Goal: Task Accomplishment & Management: Complete application form

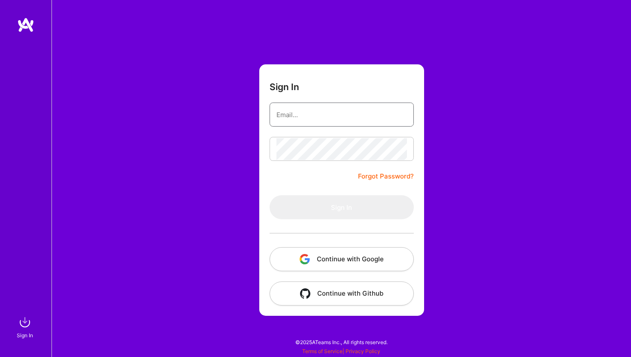
click at [334, 117] on input "email" at bounding box center [341, 115] width 130 height 22
click at [320, 252] on button "Continue with Google" at bounding box center [341, 259] width 144 height 24
click at [349, 113] on input "email" at bounding box center [341, 115] width 130 height 22
click at [0, 353] on com-1password-button at bounding box center [0, 353] width 0 height 0
type input "[EMAIL_ADDRESS][DOMAIN_NAME]"
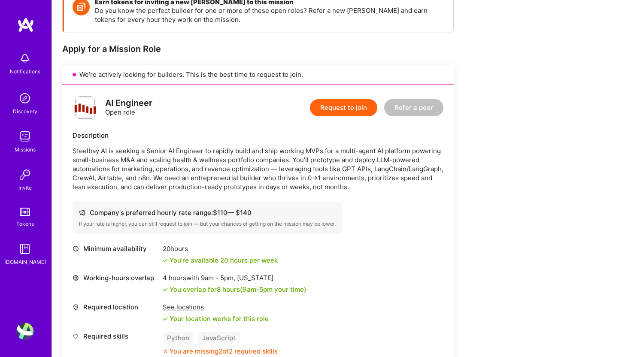
scroll to position [186, 0]
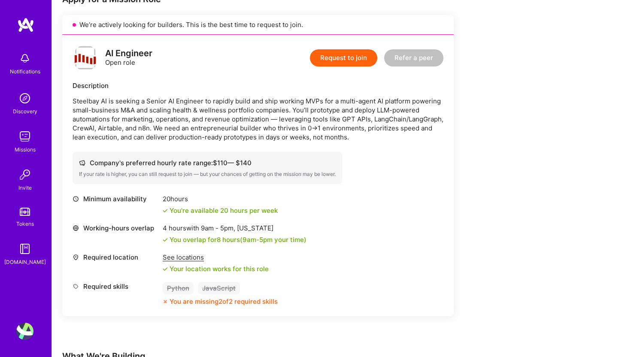
click at [334, 61] on button "Request to join" at bounding box center [343, 57] width 67 height 17
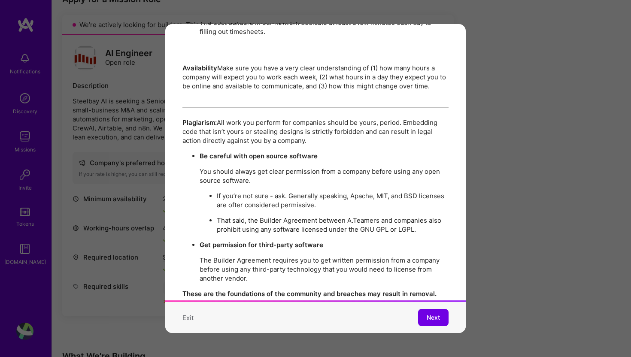
scroll to position [1471, 0]
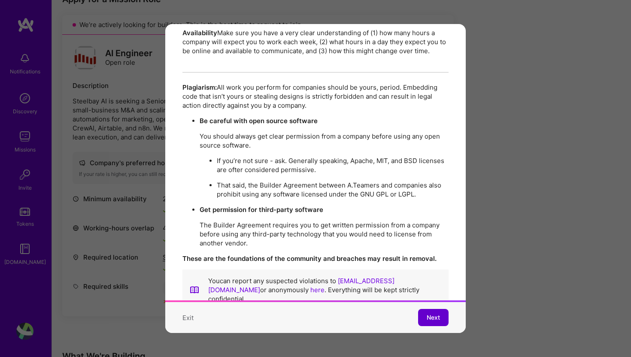
click at [432, 317] on span "Next" at bounding box center [432, 317] width 13 height 9
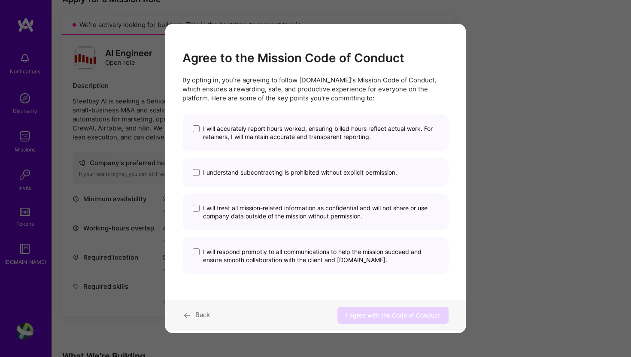
scroll to position [0, 0]
click at [382, 125] on span "I will accurately report hours worked, ensuring billed hours reflect actual wor…" at bounding box center [320, 132] width 235 height 16
click at [0, 0] on input "I will accurately report hours worked, ensuring billed hours reflect actual wor…" at bounding box center [0, 0] width 0 height 0
click at [347, 168] on div "I understand subcontracting is prohibited without explicit permission." at bounding box center [315, 172] width 266 height 29
click at [338, 176] on div "I understand subcontracting is prohibited without explicit permission." at bounding box center [315, 172] width 266 height 29
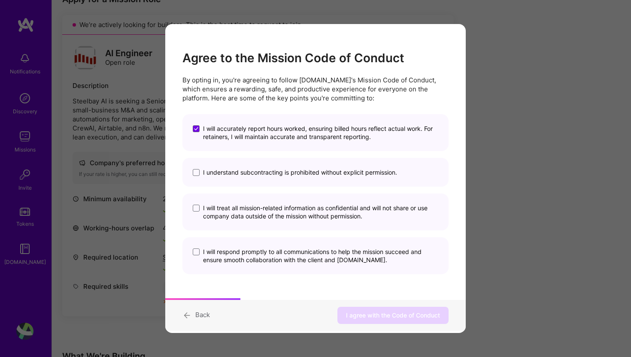
click at [338, 174] on span "I understand subcontracting is prohibited without explicit permission." at bounding box center [300, 172] width 194 height 8
click at [0, 0] on input "I understand subcontracting is prohibited without explicit permission." at bounding box center [0, 0] width 0 height 0
click at [317, 207] on span "I will treat all mission-related information as confidential and will not share…" at bounding box center [320, 212] width 235 height 16
click at [0, 0] on input "I will treat all mission-related information as confidential and will not share…" at bounding box center [0, 0] width 0 height 0
click at [298, 255] on span "I will respond promptly to all communications to help the mission succeed and e…" at bounding box center [320, 256] width 235 height 16
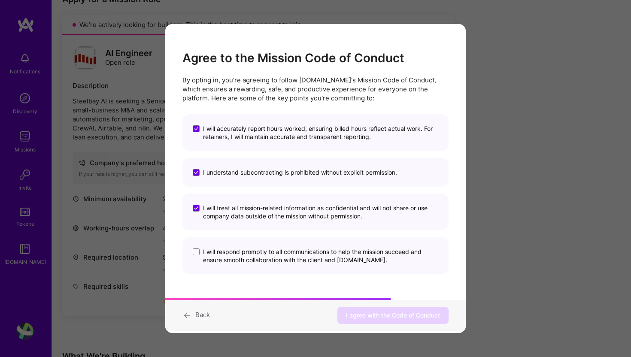
click at [0, 0] on input "I will respond promptly to all communications to help the mission succeed and e…" at bounding box center [0, 0] width 0 height 0
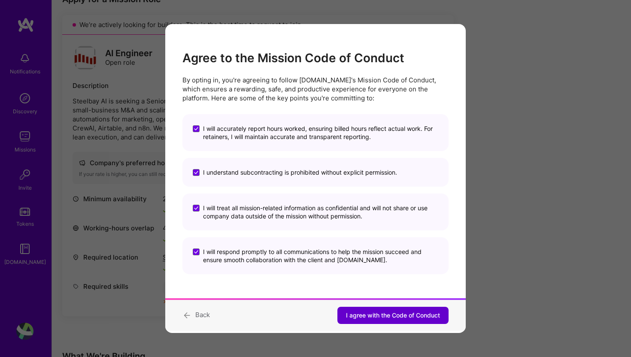
click at [353, 315] on span "I agree with the Code of Conduct" at bounding box center [393, 315] width 94 height 9
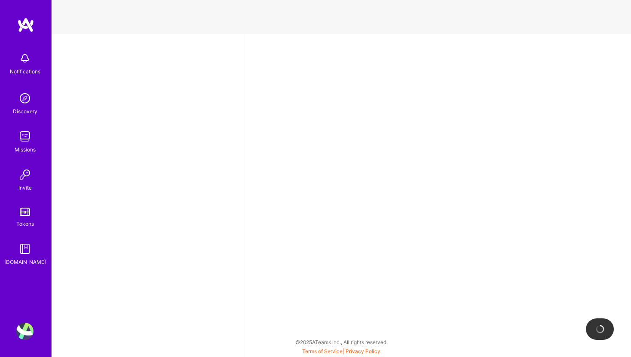
select select "US"
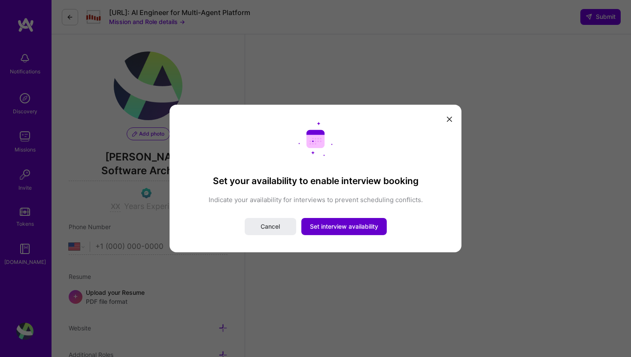
click at [333, 231] on button "Set interview availability" at bounding box center [343, 226] width 85 height 17
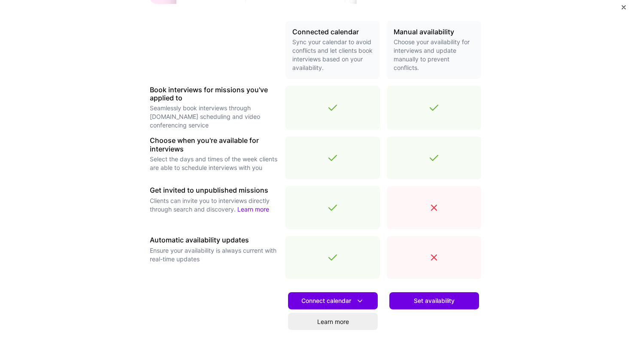
scroll to position [244, 0]
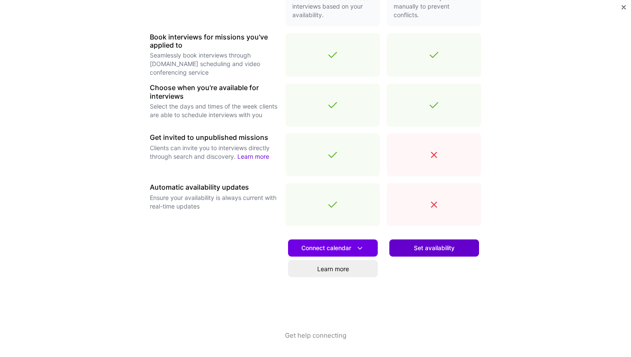
click at [409, 243] on button "Set availability" at bounding box center [434, 247] width 90 height 17
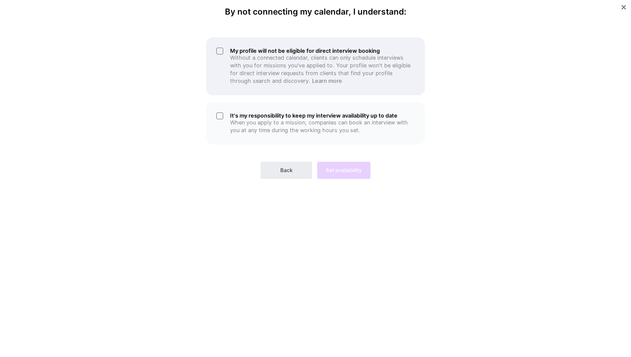
click at [373, 60] on p "Without a connected calendar, clients can only schedule interviews with you for…" at bounding box center [322, 69] width 184 height 31
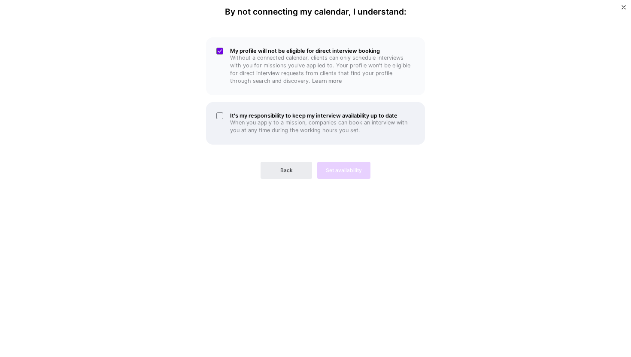
click at [315, 125] on p "When you apply to a mission, companies can book an interview with you at any ti…" at bounding box center [322, 126] width 184 height 15
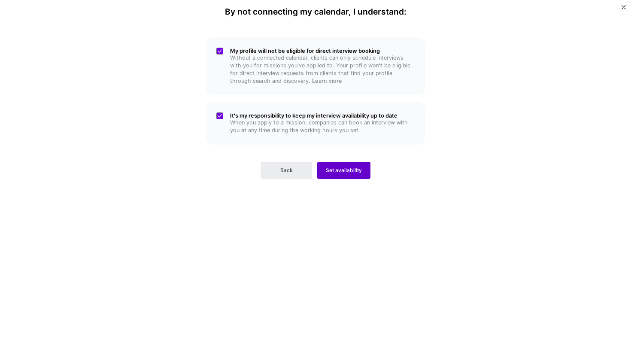
click at [331, 166] on span "Set availability" at bounding box center [344, 170] width 36 height 8
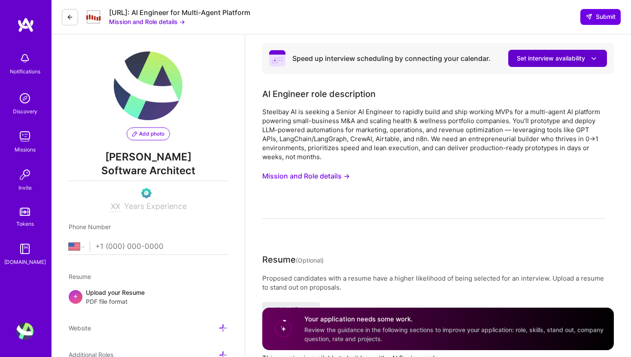
click at [533, 54] on span "Set interview availability" at bounding box center [556, 58] width 81 height 9
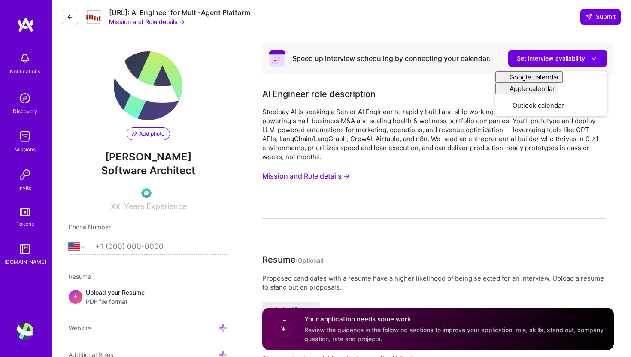
click at [469, 96] on div "AI Engineer role description" at bounding box center [433, 94] width 343 height 13
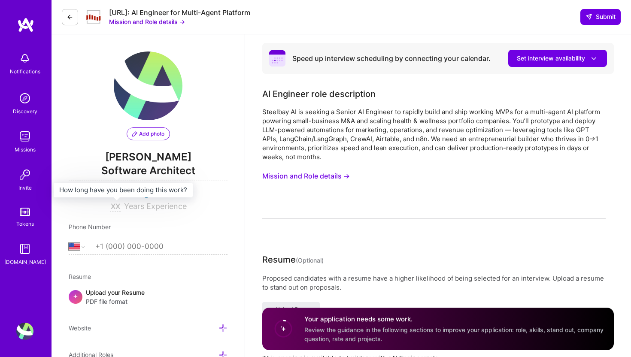
click at [115, 205] on input at bounding box center [115, 207] width 11 height 10
type input "15"
click at [110, 251] on input "tel" at bounding box center [161, 246] width 132 height 25
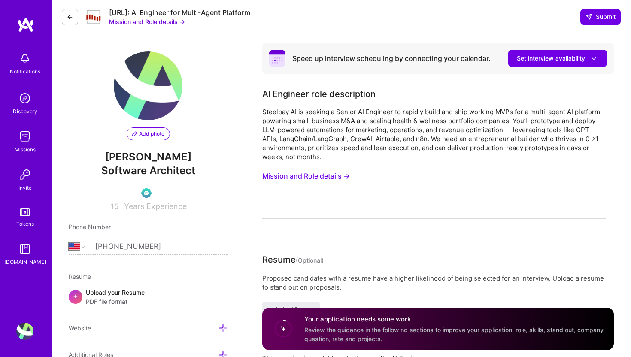
type input "[PHONE_NUMBER]"
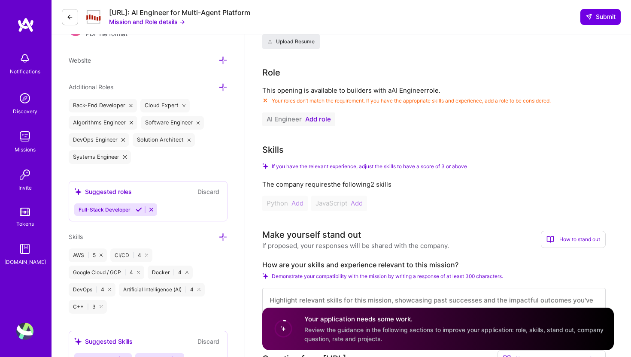
scroll to position [269, 0]
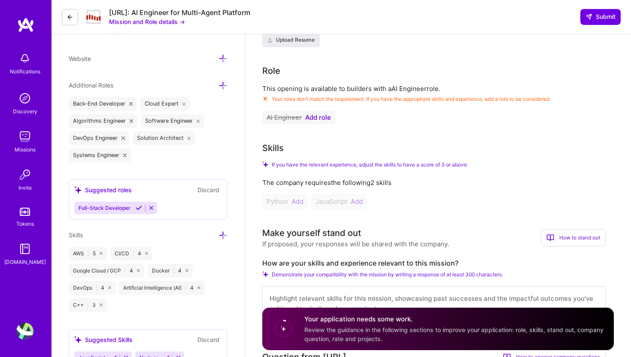
click at [315, 119] on span "Add role" at bounding box center [318, 117] width 26 height 7
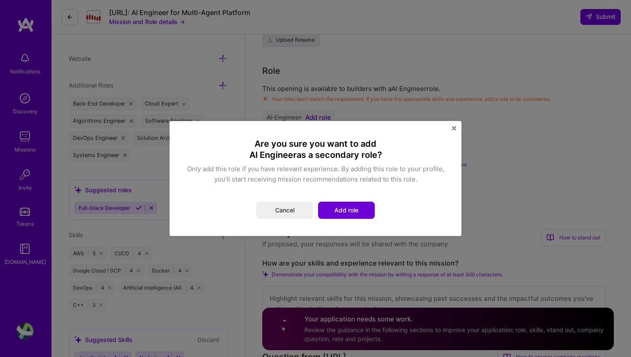
click at [350, 220] on div "Are you sure you want to add AI Engineer as a secondary role? Only add this rol…" at bounding box center [315, 178] width 271 height 94
click at [350, 214] on button "Add role" at bounding box center [346, 210] width 57 height 17
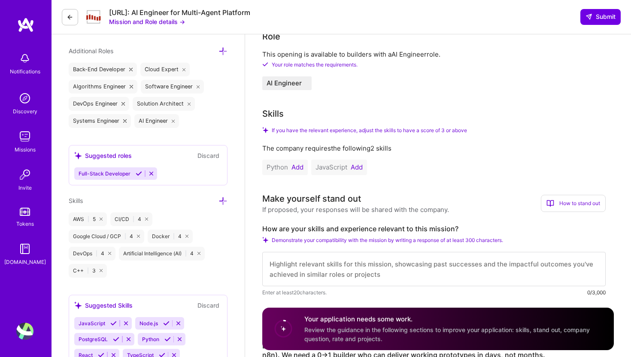
scroll to position [344, 0]
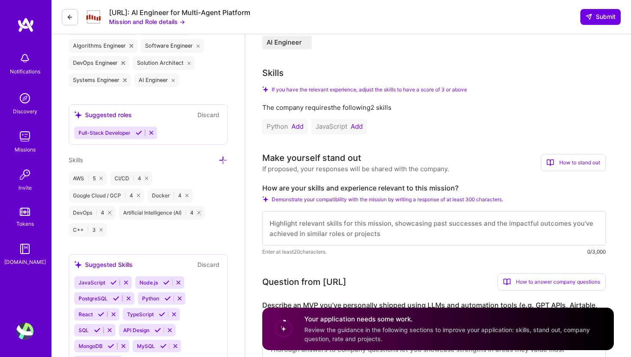
click at [297, 125] on button "Add" at bounding box center [297, 126] width 12 height 7
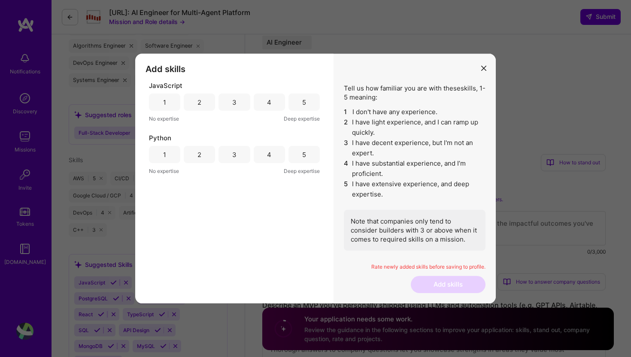
click at [300, 160] on div "5" at bounding box center [303, 154] width 31 height 17
click at [210, 100] on div "2" at bounding box center [199, 102] width 31 height 17
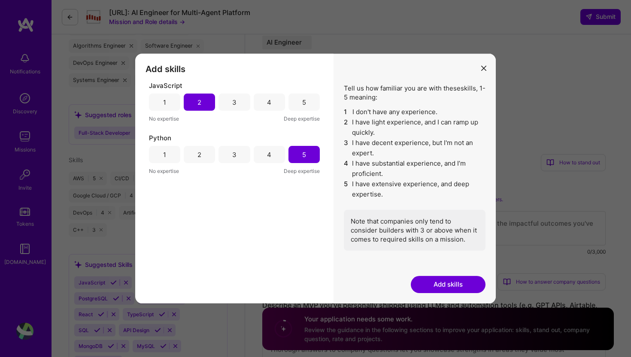
click at [224, 100] on div "3" at bounding box center [233, 102] width 31 height 17
click at [437, 282] on button "Add skills" at bounding box center [448, 284] width 75 height 17
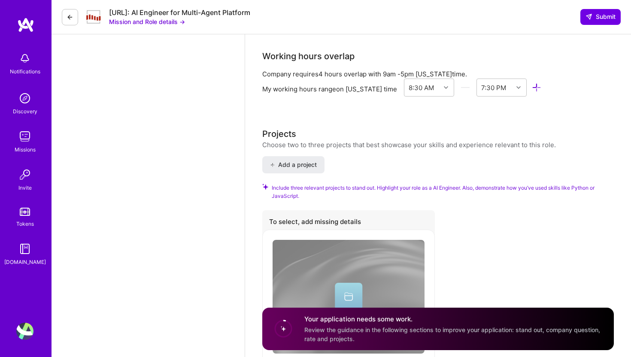
scroll to position [1069, 0]
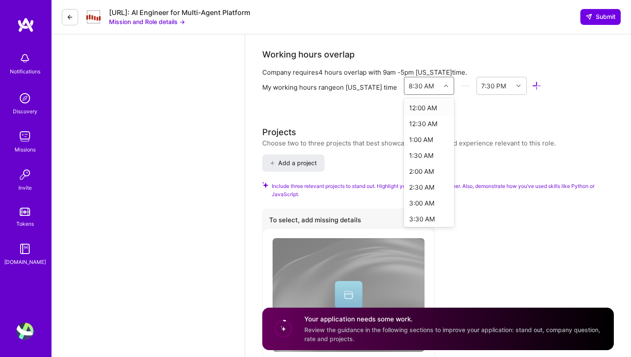
click at [420, 85] on div "8:30 AM" at bounding box center [420, 85] width 25 height 9
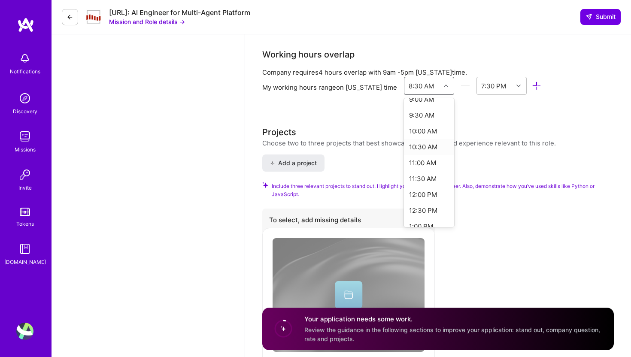
scroll to position [297, 0]
click at [417, 129] on div "10:00 AM" at bounding box center [429, 129] width 50 height 16
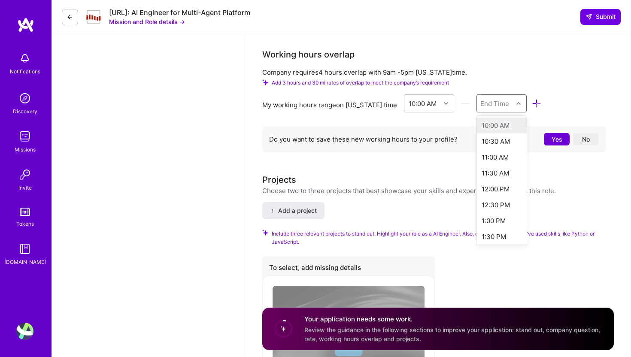
click at [513, 102] on div at bounding box center [519, 103] width 13 height 11
click at [493, 175] on div "6:00 PM" at bounding box center [501, 177] width 50 height 16
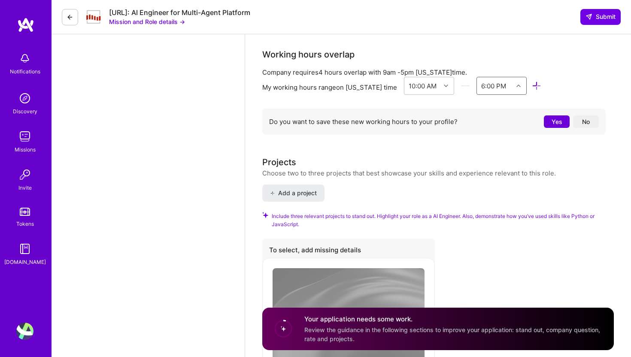
click at [551, 122] on button "Yes" at bounding box center [556, 121] width 26 height 12
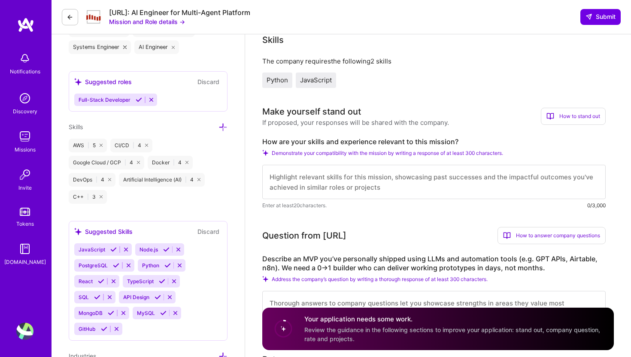
scroll to position [379, 0]
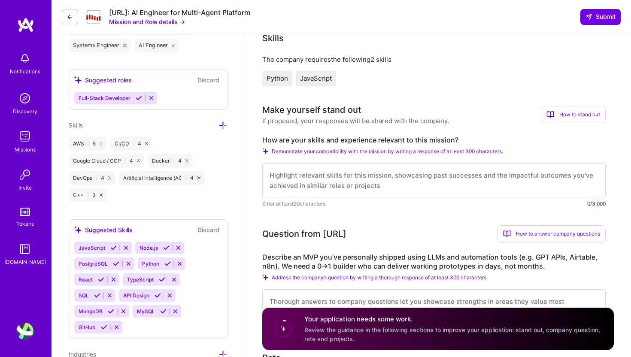
click at [152, 100] on icon at bounding box center [151, 98] width 6 height 6
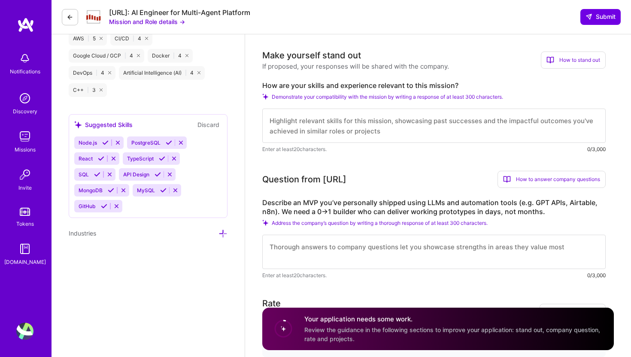
scroll to position [407, 0]
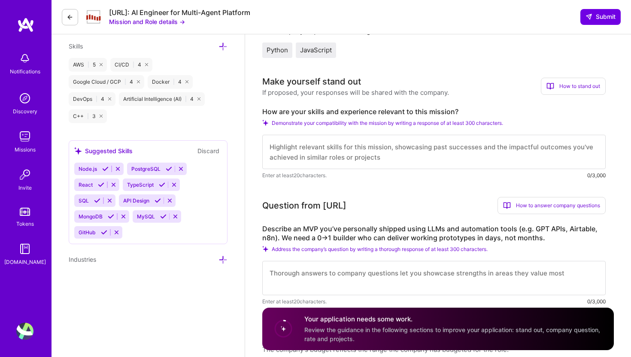
click at [162, 200] on button at bounding box center [158, 200] width 12 height 7
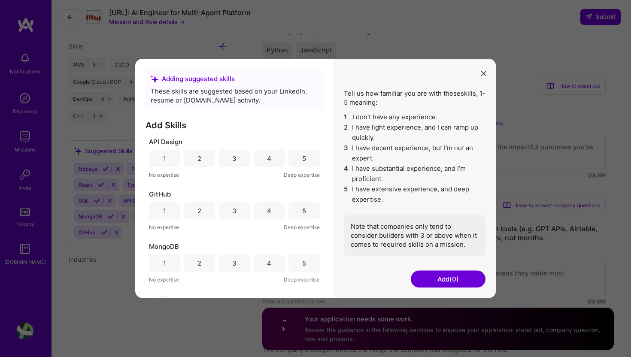
click at [302, 161] on div "5" at bounding box center [304, 158] width 4 height 9
click at [302, 214] on div "5" at bounding box center [304, 210] width 4 height 9
click at [433, 285] on button "Add (2)" at bounding box center [448, 279] width 75 height 17
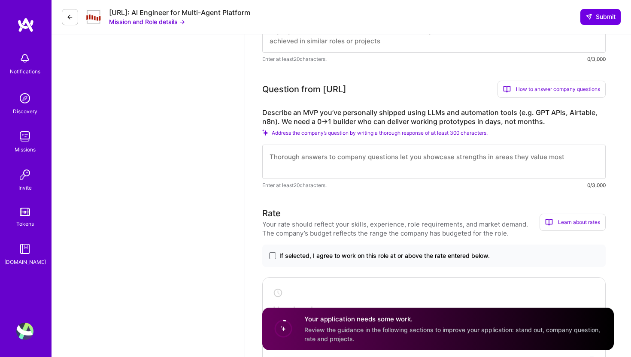
scroll to position [353, 0]
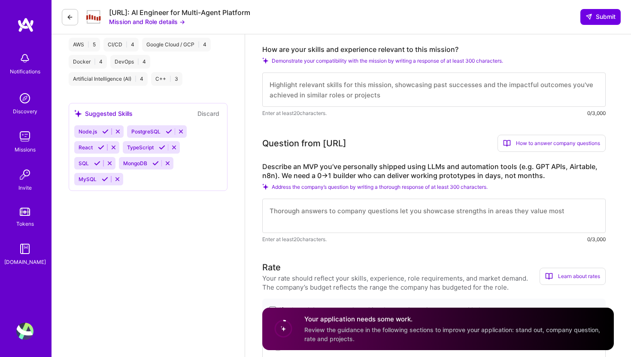
click at [98, 163] on icon at bounding box center [97, 163] width 6 height 6
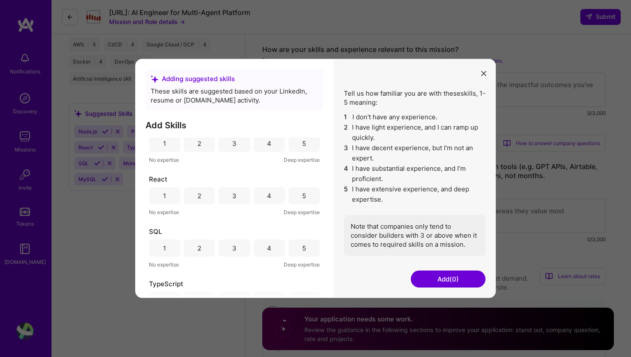
scroll to position [184, 0]
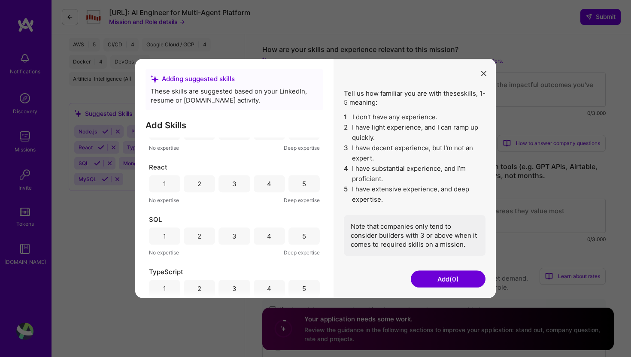
click at [302, 234] on div "5" at bounding box center [304, 236] width 4 height 9
click at [281, 238] on div "4" at bounding box center [269, 235] width 31 height 17
click at [430, 281] on button "Add (1)" at bounding box center [448, 279] width 75 height 17
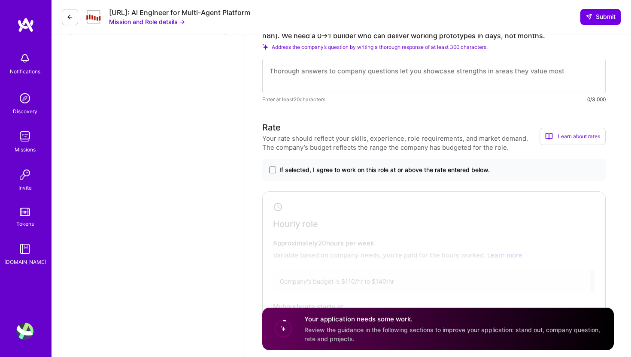
scroll to position [527, 0]
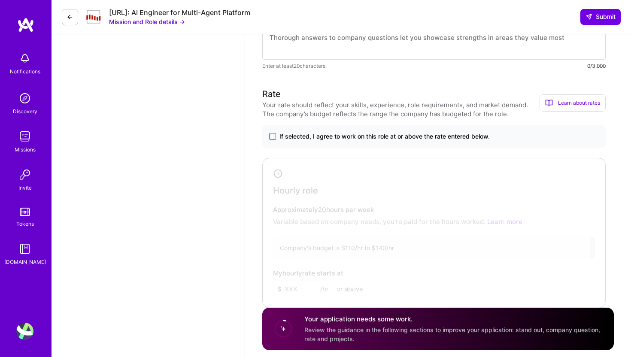
click at [274, 136] on span at bounding box center [272, 136] width 7 height 7
click at [0, 0] on input "If selected, I agree to work on this role at or above the rate entered below." at bounding box center [0, 0] width 0 height 0
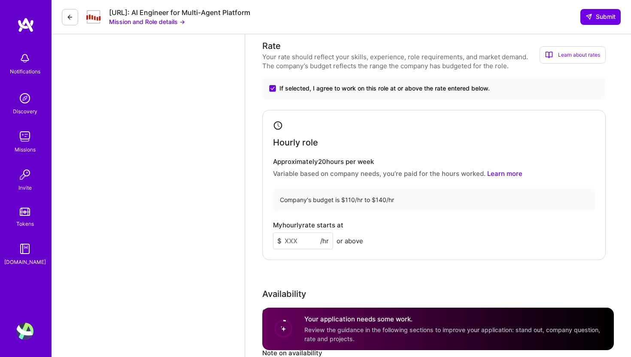
scroll to position [625, 0]
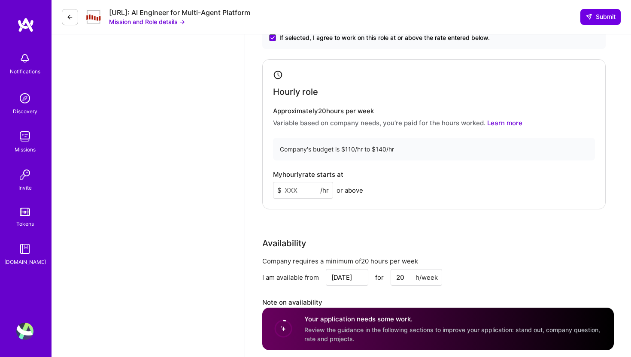
click at [293, 188] on input at bounding box center [303, 190] width 60 height 17
type input "125"
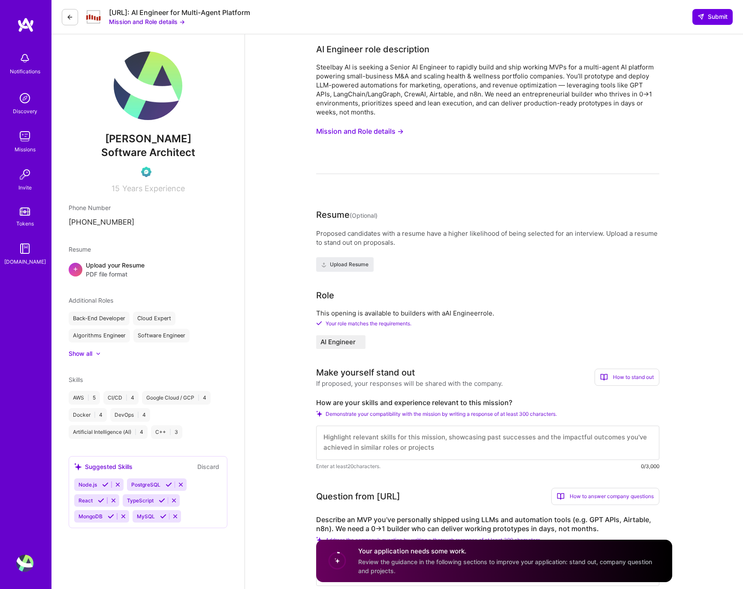
scroll to position [1, 0]
